Goal: Find specific page/section: Find specific page/section

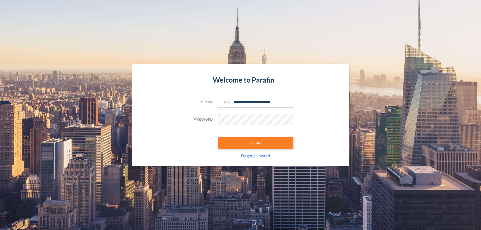
type input "**********"
click at [255, 143] on button "LOGIN" at bounding box center [255, 143] width 75 height 12
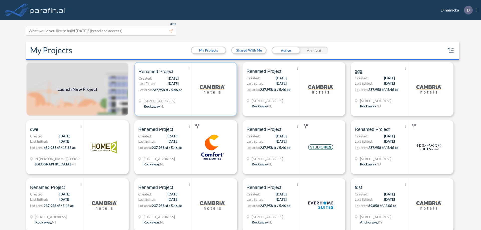
scroll to position [1, 0]
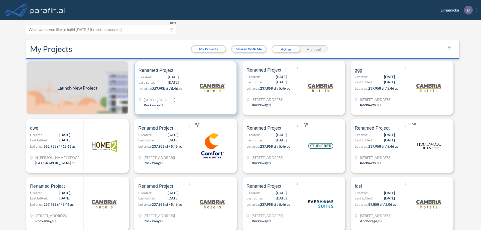
click at [185, 88] on p "Lot area: 237,958 sf / 5.46 ac" at bounding box center [164, 89] width 53 height 7
